Goal: Task Accomplishment & Management: Manage account settings

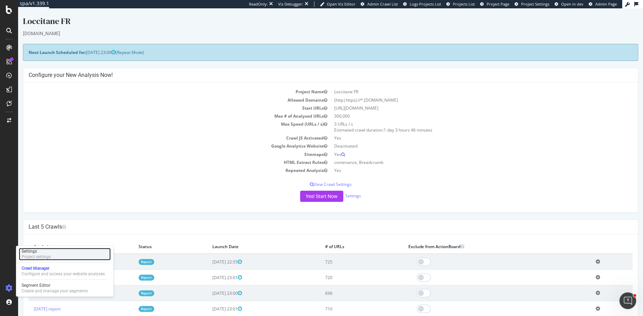
click at [43, 253] on div "Settings" at bounding box center [36, 251] width 29 height 6
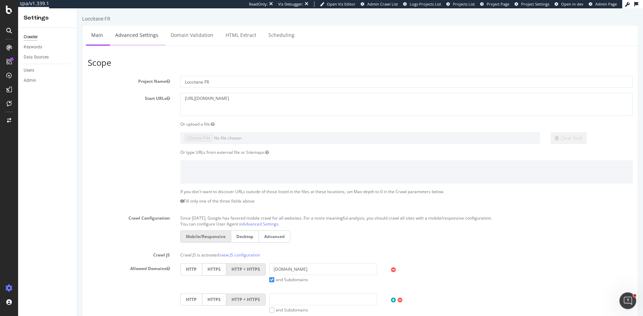
click at [140, 45] on li "Advanced Settings" at bounding box center [137, 35] width 55 height 20
click at [136, 34] on link "Advanced Settings" at bounding box center [137, 34] width 54 height 19
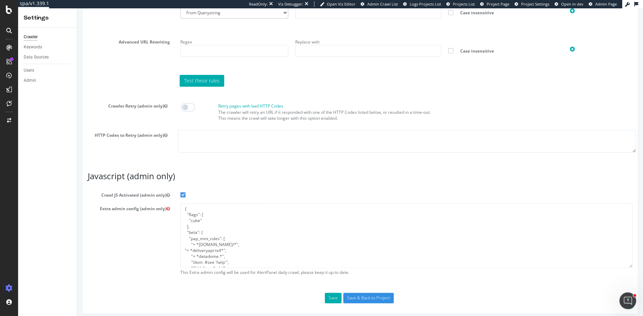
scroll to position [528, 0]
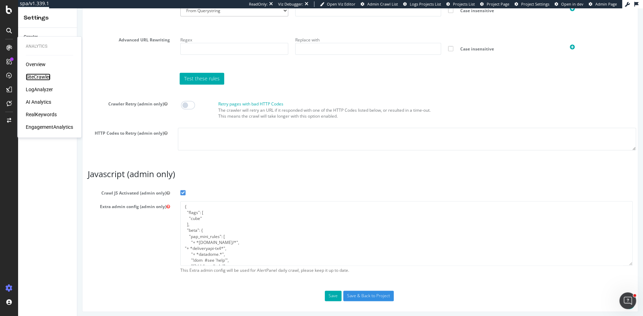
click at [42, 74] on div "SiteCrawler" at bounding box center [38, 76] width 25 height 7
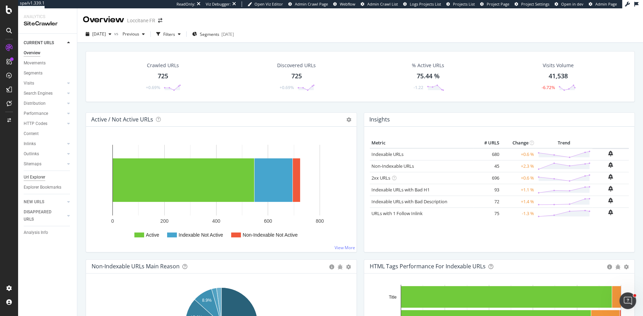
click at [37, 176] on div "Url Explorer" at bounding box center [35, 177] width 22 height 7
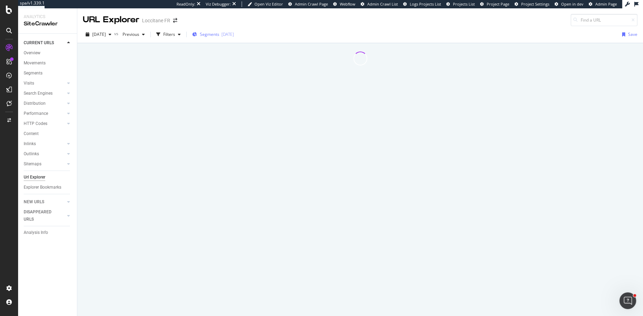
click at [219, 32] on span "Segments" at bounding box center [209, 34] width 19 height 6
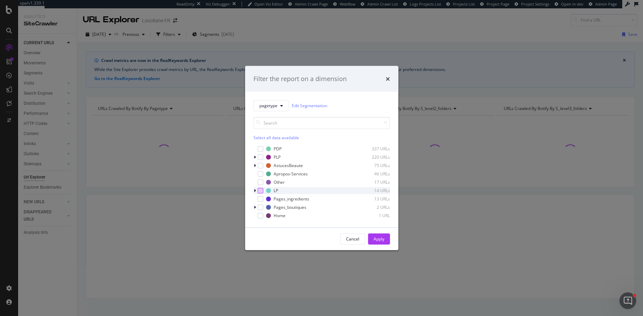
click at [257, 190] on div "modal" at bounding box center [260, 191] width 6 height 6
click at [256, 190] on div "modal" at bounding box center [255, 190] width 4 height 7
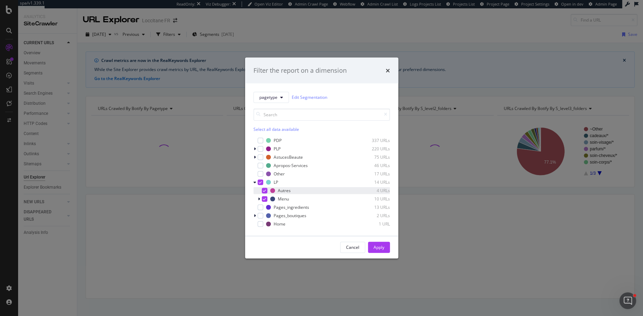
click at [263, 190] on icon "modal" at bounding box center [264, 190] width 3 height 3
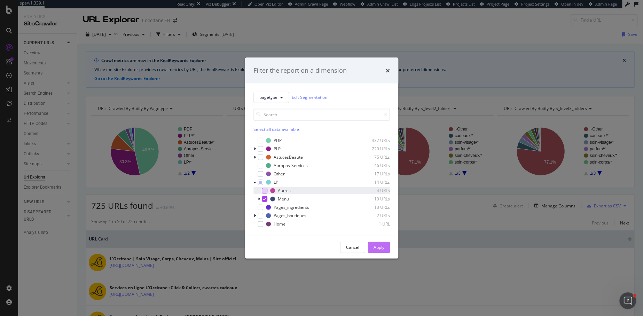
click at [371, 244] on button "Apply" at bounding box center [379, 246] width 22 height 11
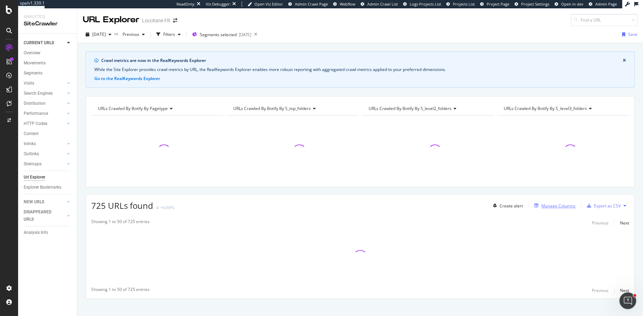
click at [551, 202] on div "Manage Columns" at bounding box center [553, 206] width 44 height 8
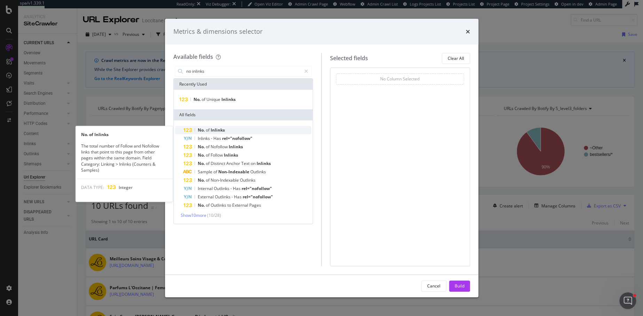
type input "no inlinks"
click at [207, 130] on span "of" at bounding box center [208, 130] width 5 height 6
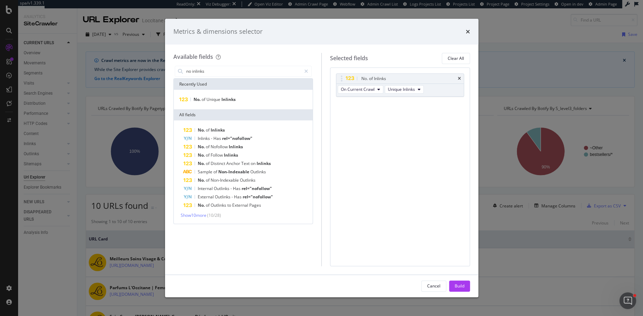
click at [207, 130] on span "of" at bounding box center [208, 130] width 5 height 6
click at [210, 99] on span "Unique" at bounding box center [213, 99] width 15 height 6
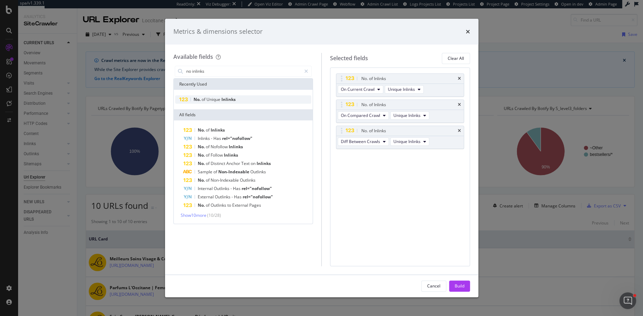
click at [210, 99] on span "Unique" at bounding box center [213, 99] width 15 height 6
click at [238, 99] on div "No. of Unique Inlinks" at bounding box center [243, 99] width 136 height 8
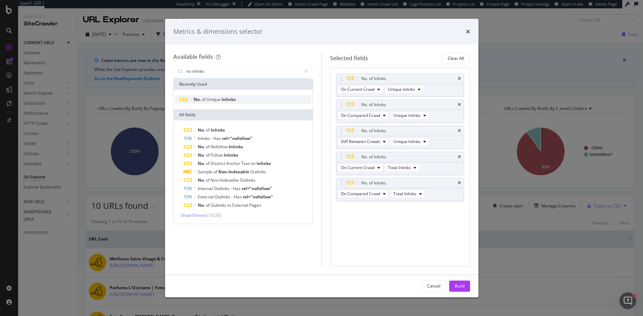
click at [238, 99] on div "No. of Unique Inlinks" at bounding box center [243, 99] width 136 height 8
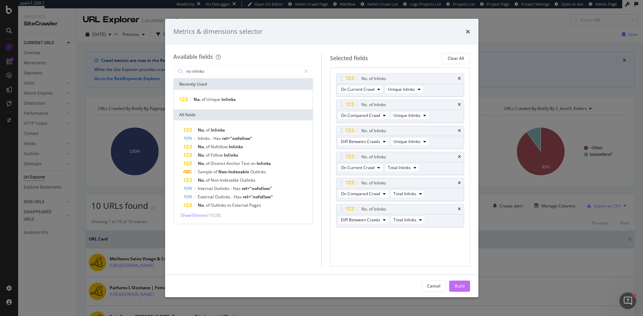
click at [457, 281] on div "Build" at bounding box center [459, 286] width 10 height 10
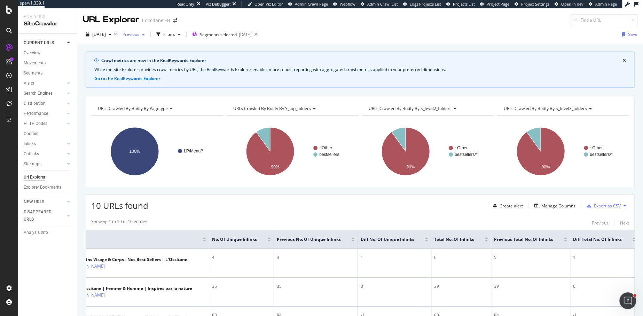
click at [139, 34] on span "Previous" at bounding box center [129, 34] width 19 height 6
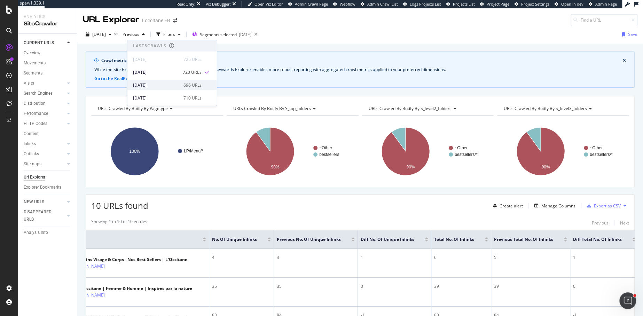
click at [171, 84] on div "2025 Sep. 20th 696 URLs" at bounding box center [167, 85] width 69 height 6
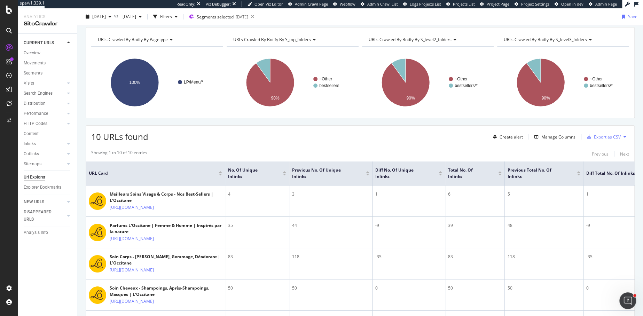
scroll to position [27, 0]
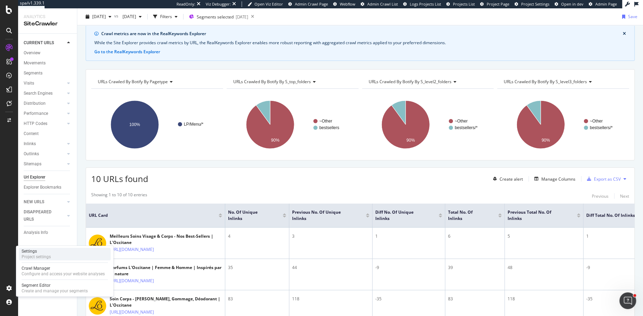
click at [38, 256] on div "Project settings" at bounding box center [36, 257] width 29 height 6
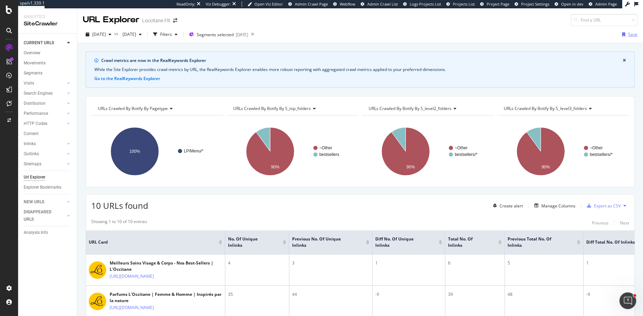
click at [631, 35] on div "Save" at bounding box center [632, 34] width 9 height 6
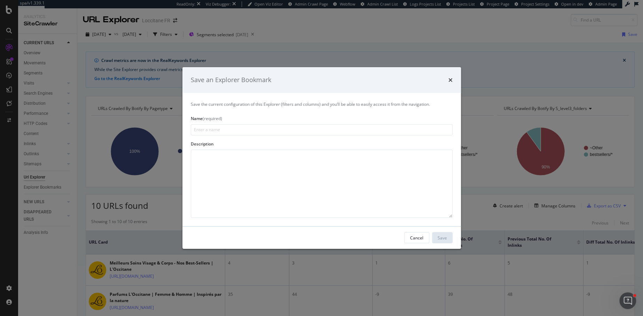
click at [249, 132] on input "modal" at bounding box center [322, 129] width 262 height 11
type input "M"
type input "LP MENU LINKS"
drag, startPoint x: 442, startPoint y: 237, endPoint x: 336, endPoint y: 206, distance: 110.5
click at [336, 206] on div "Save an Explorer Bookmark Save the current configuration of this Explorer (filt…" at bounding box center [321, 158] width 278 height 182
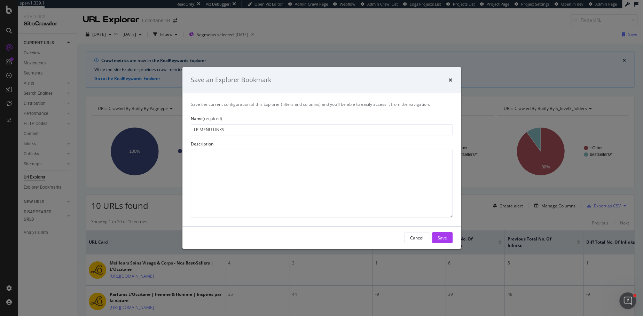
click button "Save" at bounding box center [442, 237] width 21 height 11
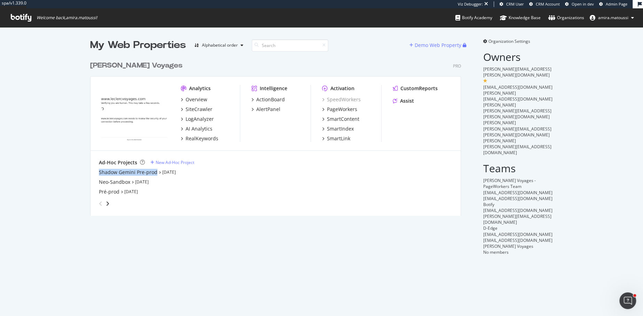
scroll to position [316, 642]
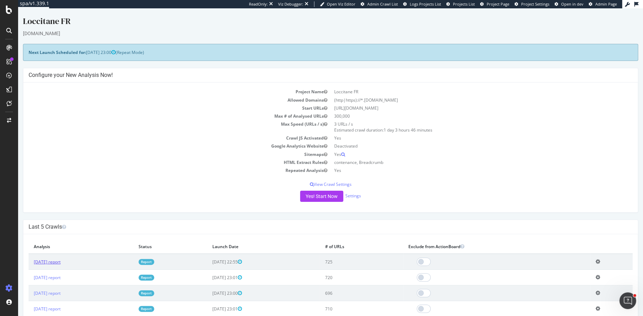
click at [49, 260] on link "2025 Oct. 8th report" at bounding box center [47, 262] width 27 height 6
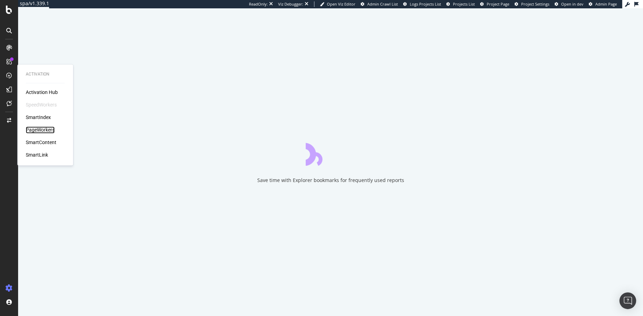
click at [37, 129] on div "PageWorkers" at bounding box center [40, 129] width 29 height 7
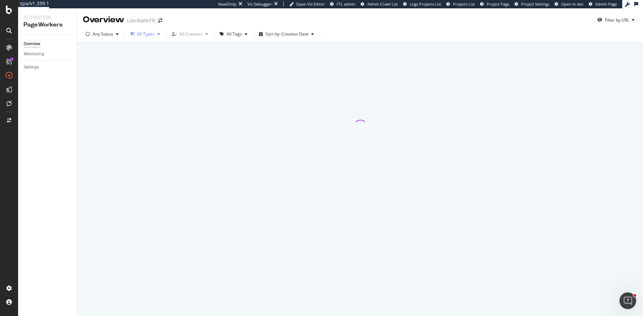
click at [155, 33] on div "button" at bounding box center [158, 34] width 8 height 4
click at [233, 33] on div "All Tags" at bounding box center [233, 34] width 15 height 4
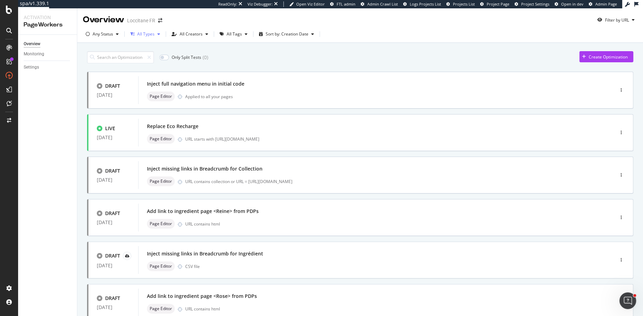
click at [156, 34] on div "button" at bounding box center [158, 34] width 8 height 4
click at [134, 61] on div at bounding box center [136, 60] width 6 height 6
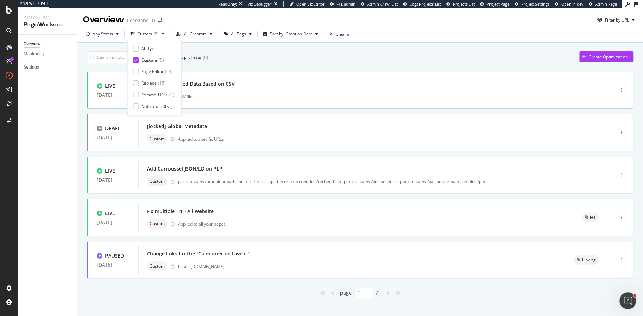
click at [264, 61] on div "Only Split Tests ( 0 ) Create Optimization" at bounding box center [360, 57] width 546 height 12
click at [220, 211] on div "Fix multiple H1 - All Website" at bounding box center [356, 211] width 418 height 10
